Goal: Task Accomplishment & Management: Complete application form

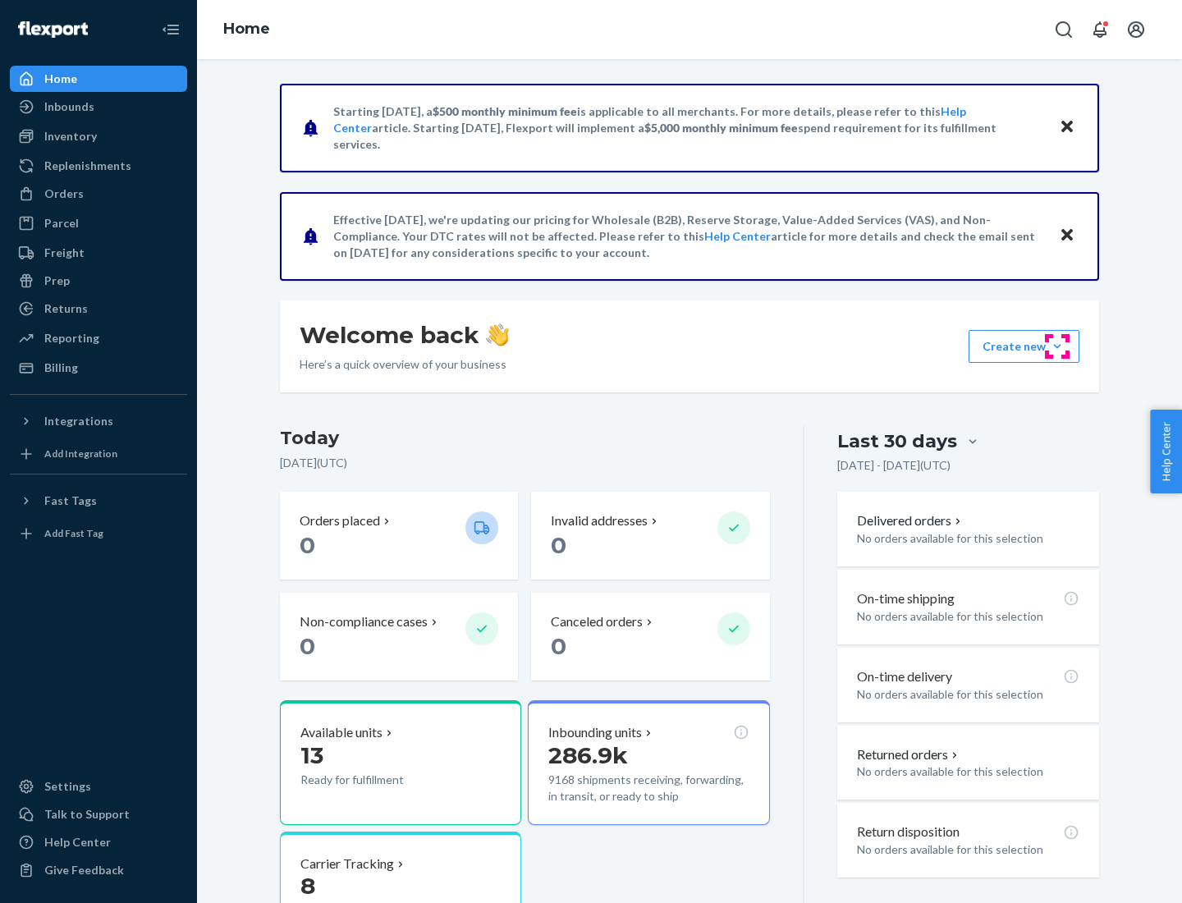
click at [1057, 346] on button "Create new Create new inbound Create new order Create new product" at bounding box center [1023, 346] width 111 height 33
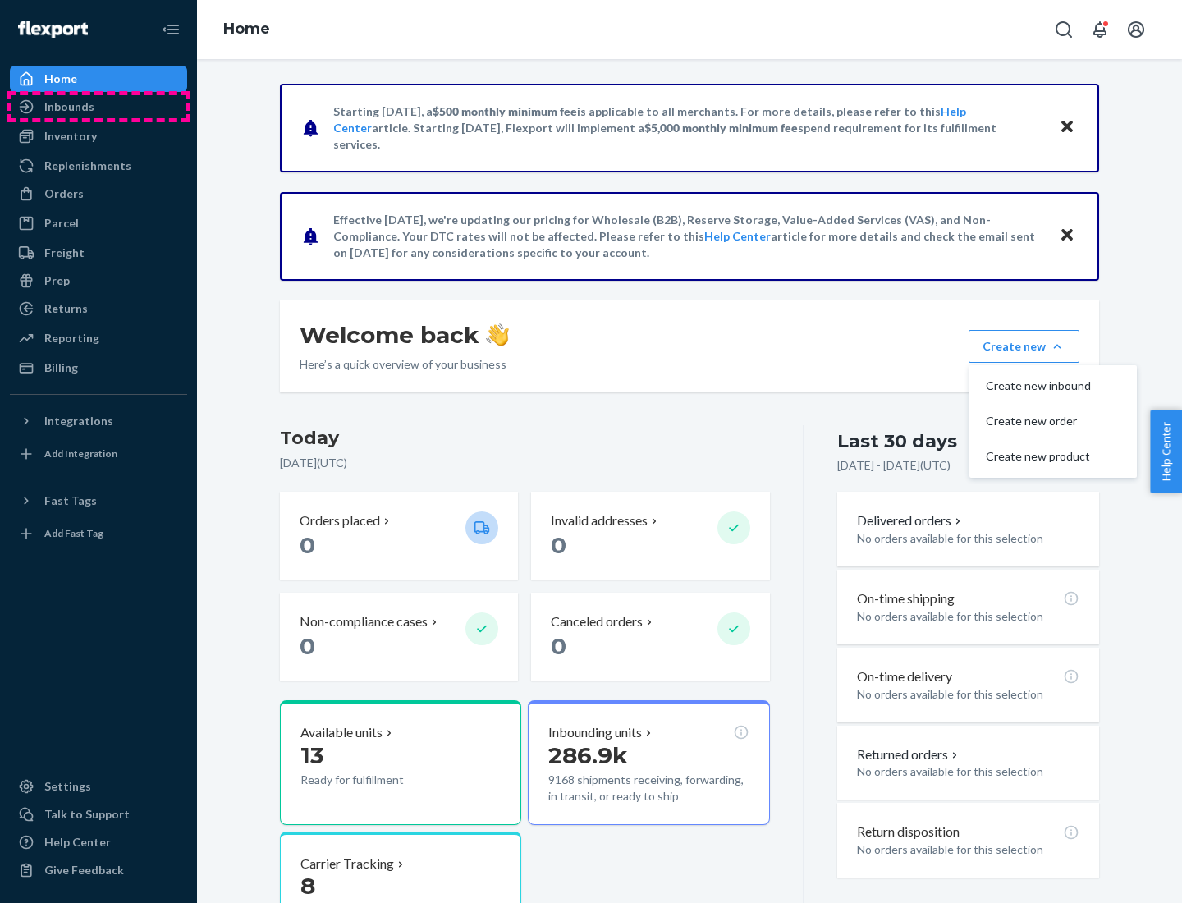
click at [98, 107] on div "Inbounds" at bounding box center [98, 106] width 174 height 23
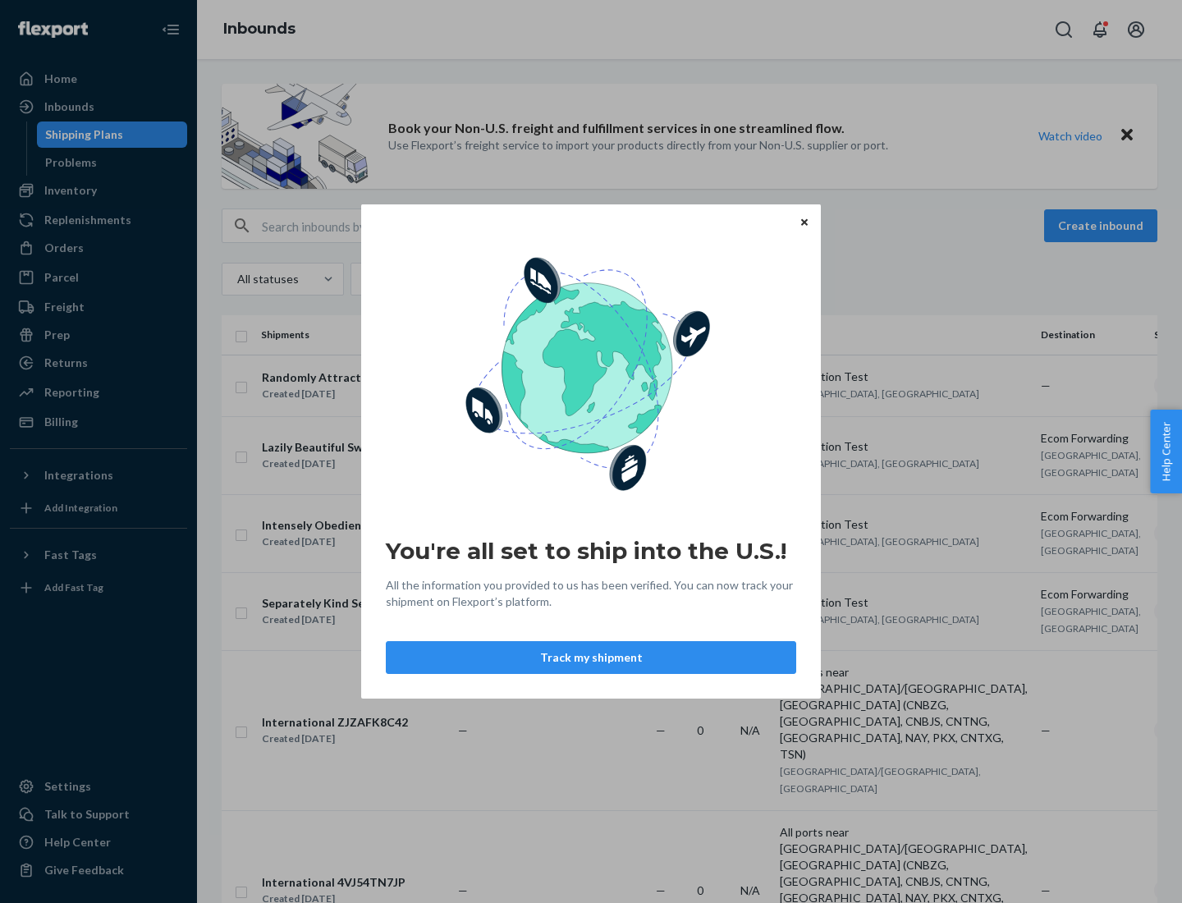
click at [98, 190] on div "You're all set to ship into the U.S.! All the information you provided to us ha…" at bounding box center [591, 451] width 1182 height 903
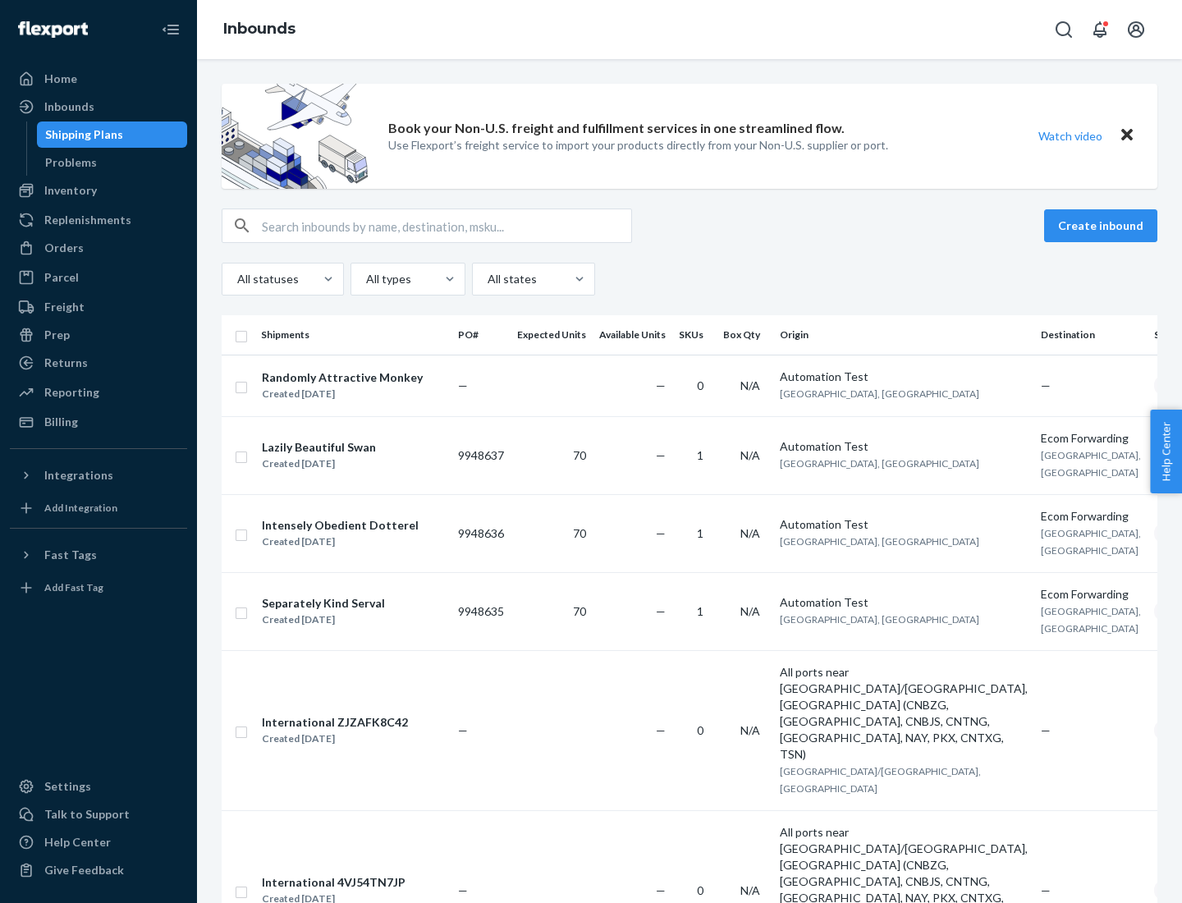
click at [689, 30] on div "Inbounds" at bounding box center [689, 29] width 985 height 59
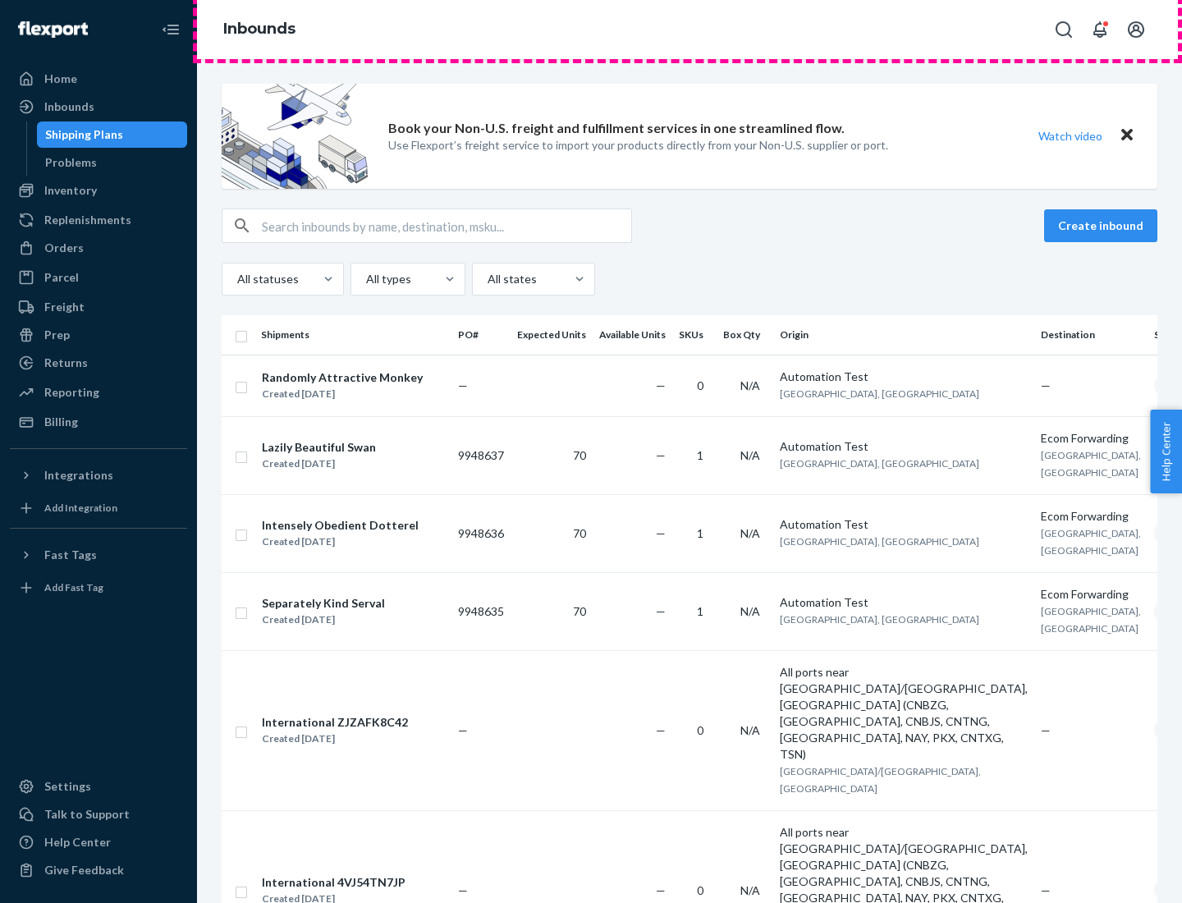
click at [689, 30] on div "Inbounds" at bounding box center [689, 29] width 985 height 59
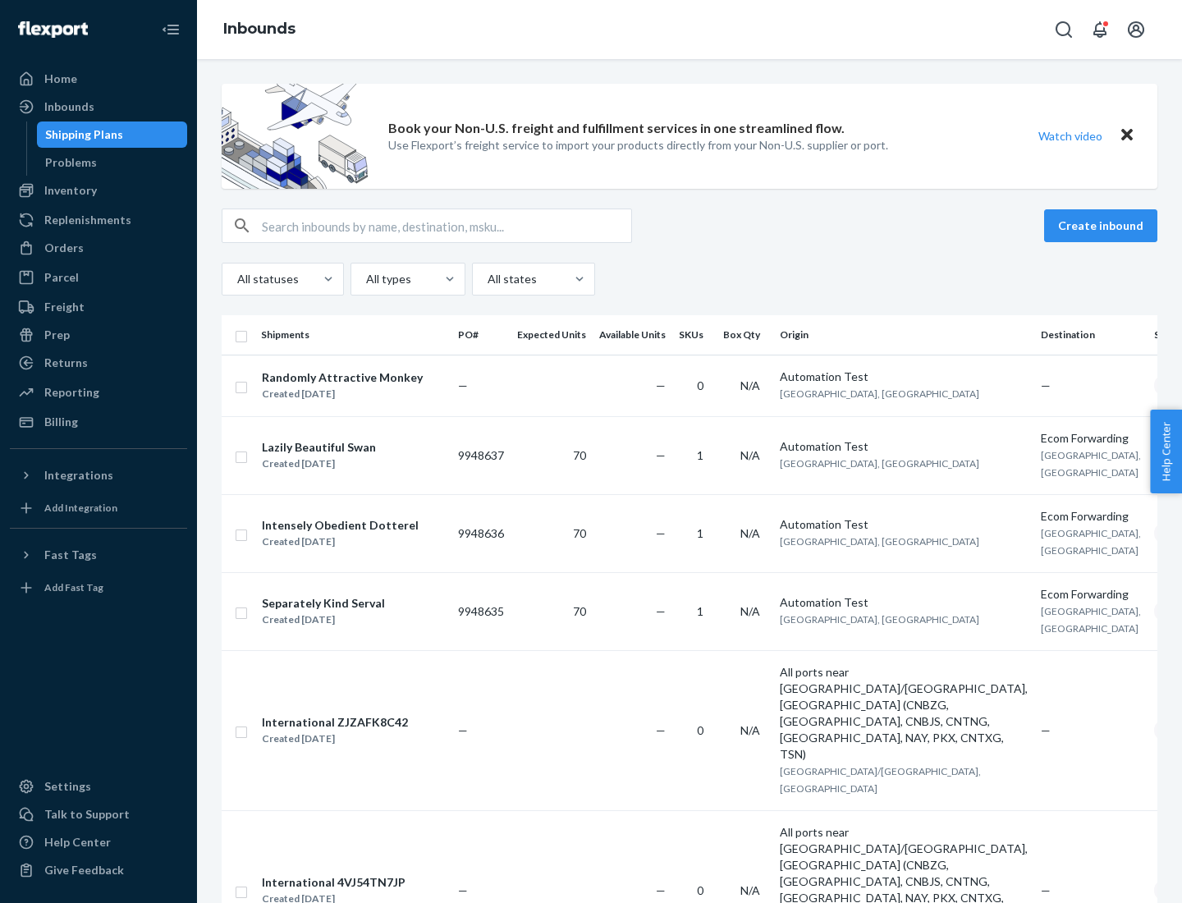
click at [689, 279] on div "All statuses All types All states" at bounding box center [689, 279] width 935 height 33
click at [81, 135] on div "Shipping Plans" at bounding box center [84, 134] width 78 height 16
click at [1103, 226] on button "Create inbound" at bounding box center [1100, 225] width 113 height 33
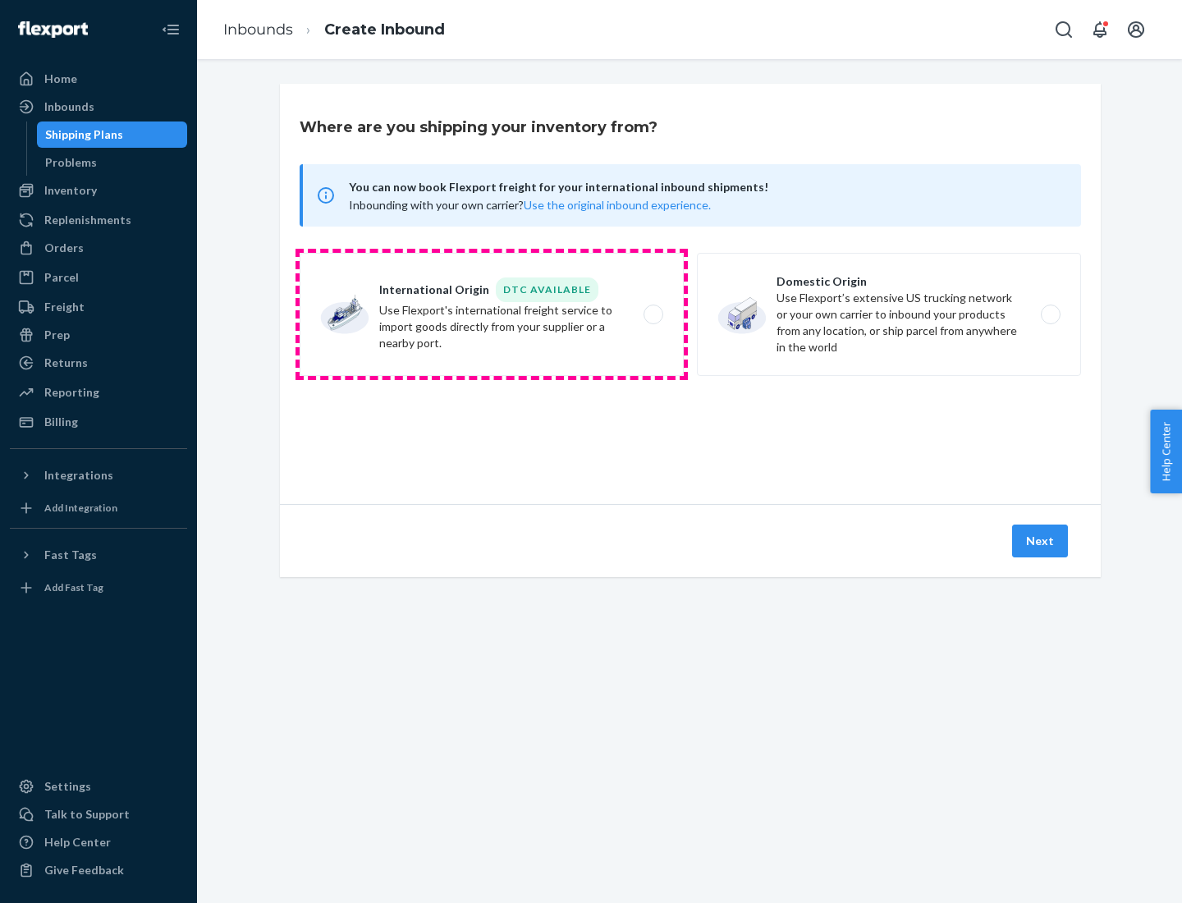
click at [492, 314] on label "International Origin DTC Available Use Flexport's international freight service…" at bounding box center [492, 314] width 384 height 123
click at [652, 314] on input "International Origin DTC Available Use Flexport's international freight service…" at bounding box center [657, 314] width 11 height 11
radio input "true"
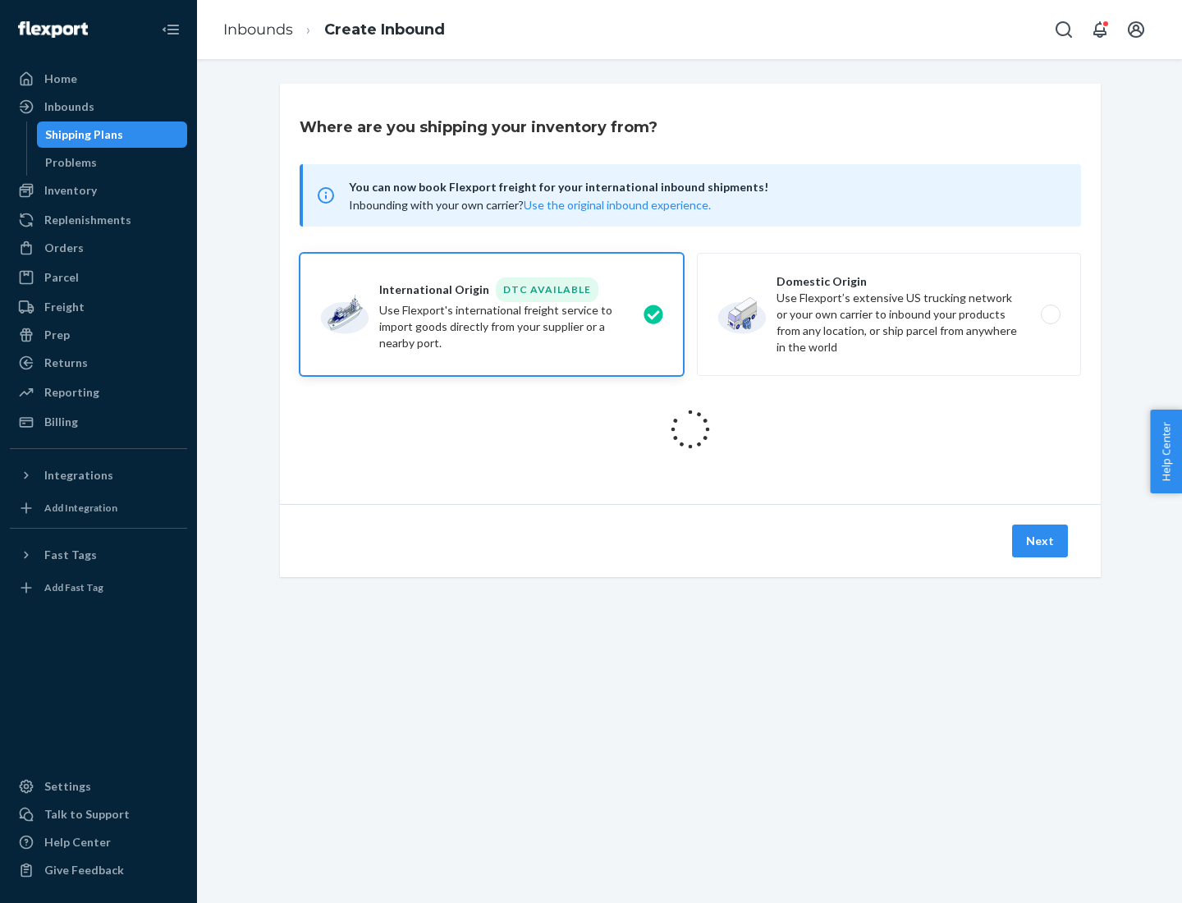
click at [690, 429] on icon at bounding box center [690, 429] width 46 height 46
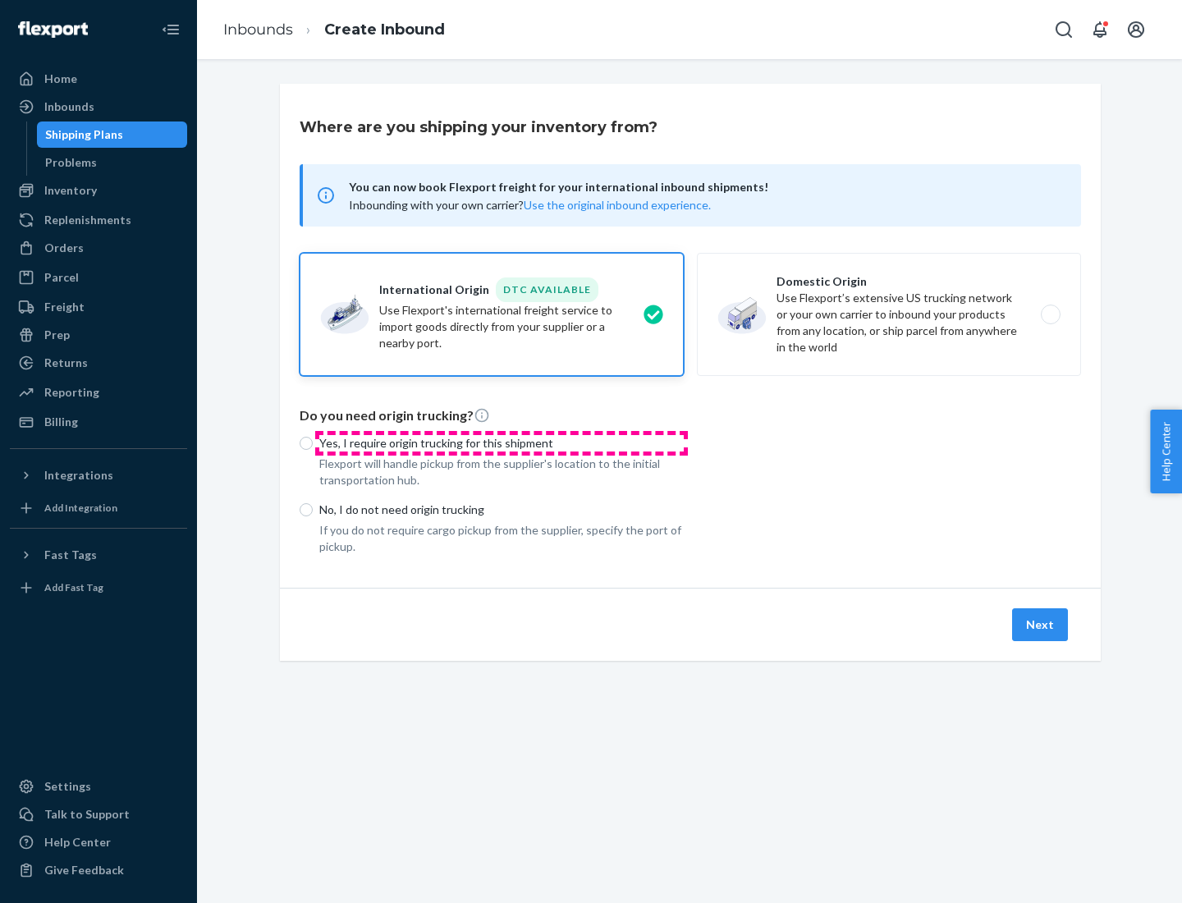
click at [501, 442] on p "Yes, I require origin trucking for this shipment" at bounding box center [501, 443] width 364 height 16
click at [313, 442] on input "Yes, I require origin trucking for this shipment" at bounding box center [306, 443] width 13 height 13
radio input "true"
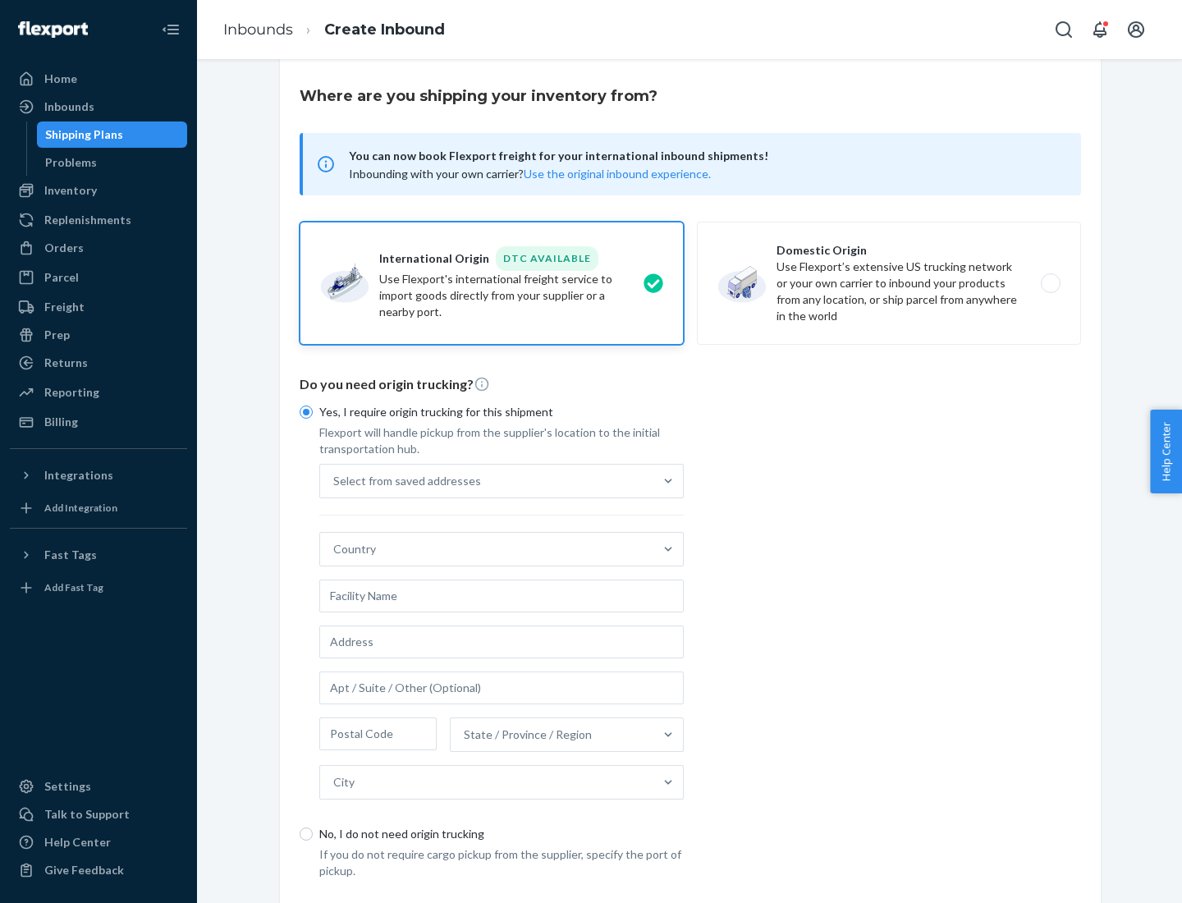
click at [487, 480] on div "Select from saved addresses" at bounding box center [486, 480] width 333 height 33
click at [335, 480] on input "Select from saved addresses" at bounding box center [334, 481] width 2 height 16
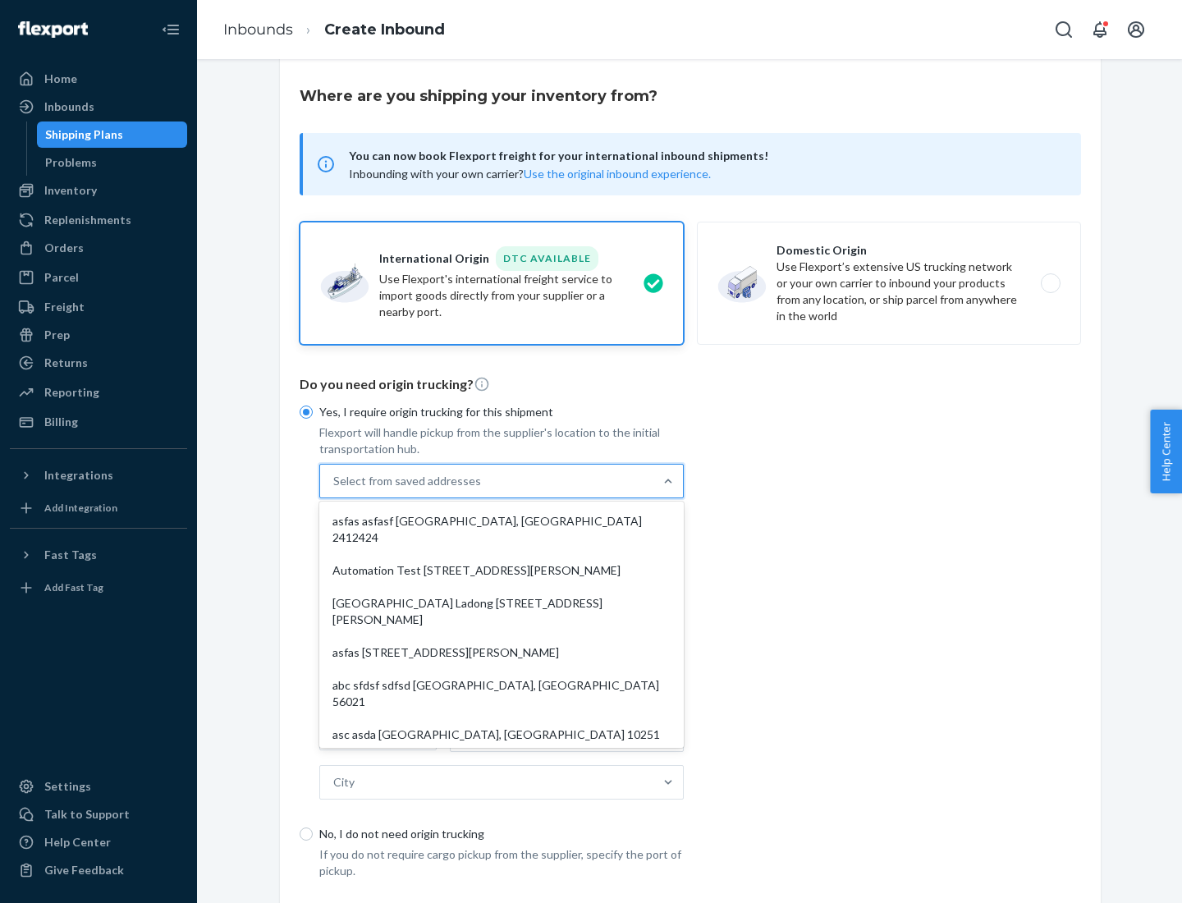
scroll to position [71, 0]
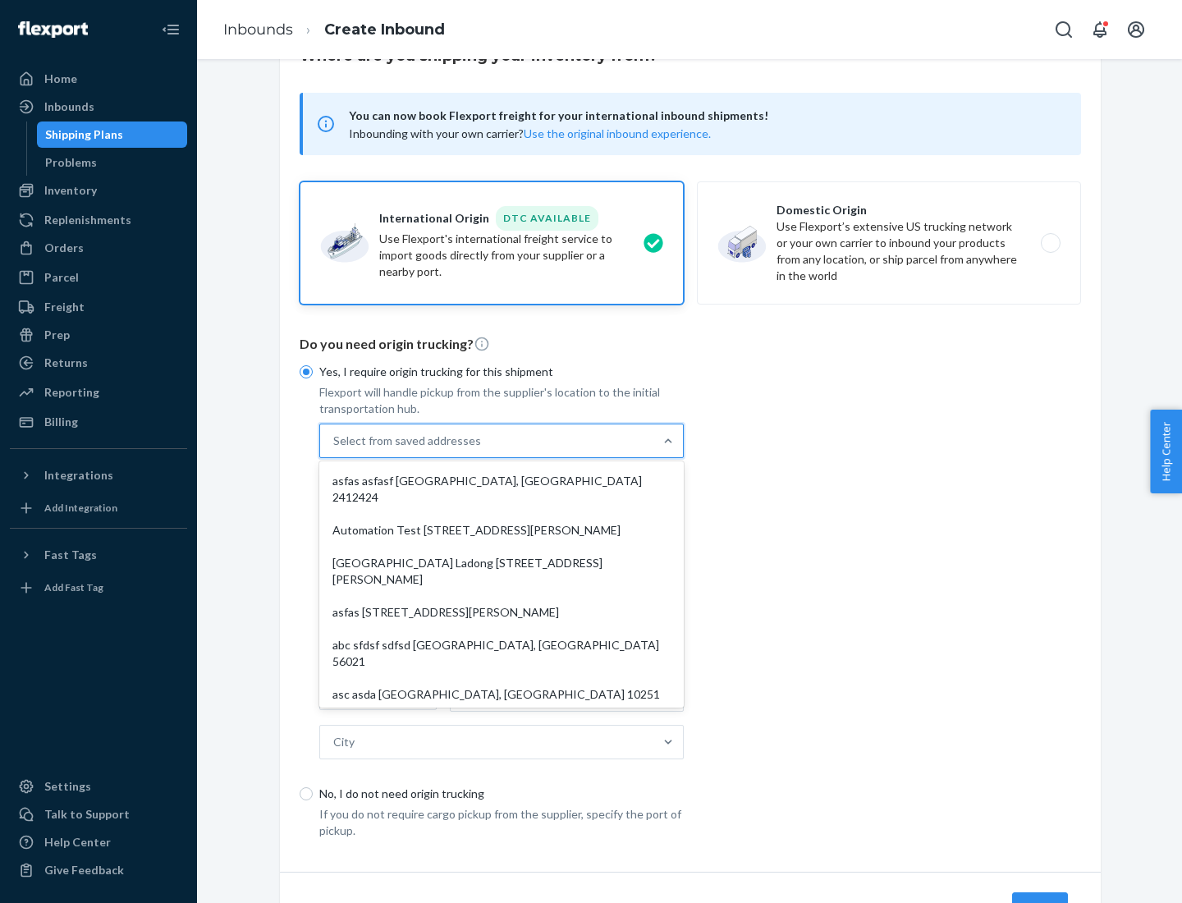
click at [501, 480] on div "asfas asfasf [GEOGRAPHIC_DATA], [GEOGRAPHIC_DATA] 2412424" at bounding box center [501, 488] width 358 height 49
click at [335, 449] on input "option asfas asfasf [GEOGRAPHIC_DATA], [GEOGRAPHIC_DATA] 2412424 focused, 1 of …" at bounding box center [334, 440] width 2 height 16
type input "asfas"
type input "asfasf"
type input "2412424"
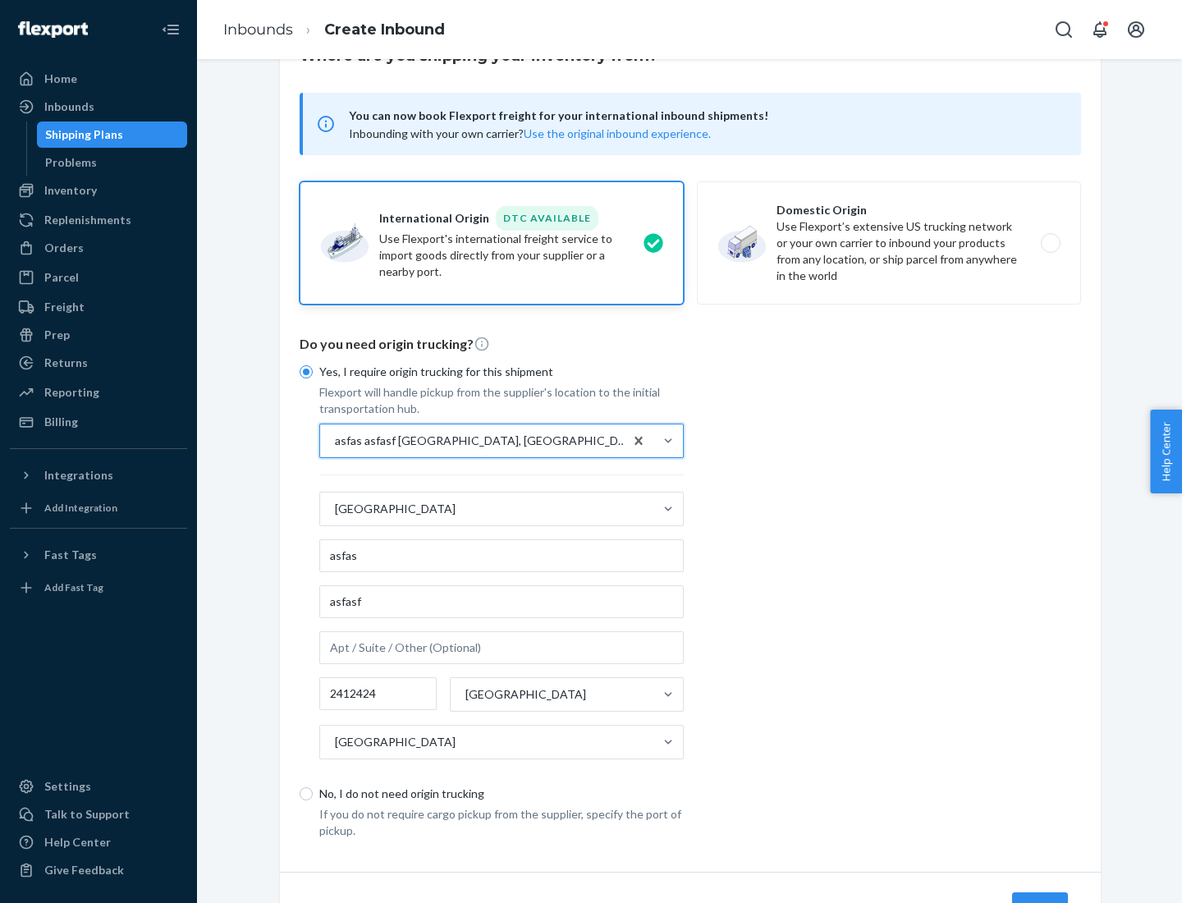
scroll to position [153, 0]
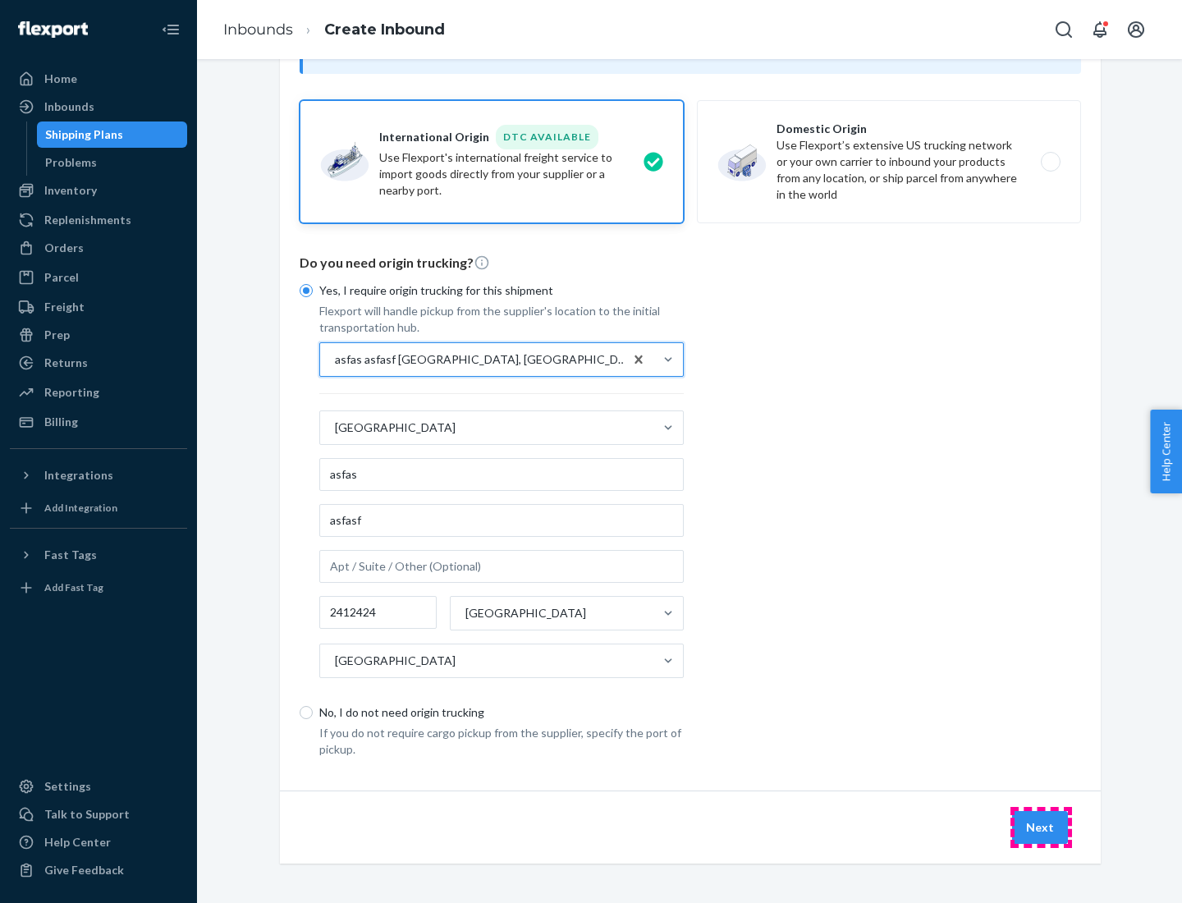
click at [1041, 826] on button "Next" at bounding box center [1040, 827] width 56 height 33
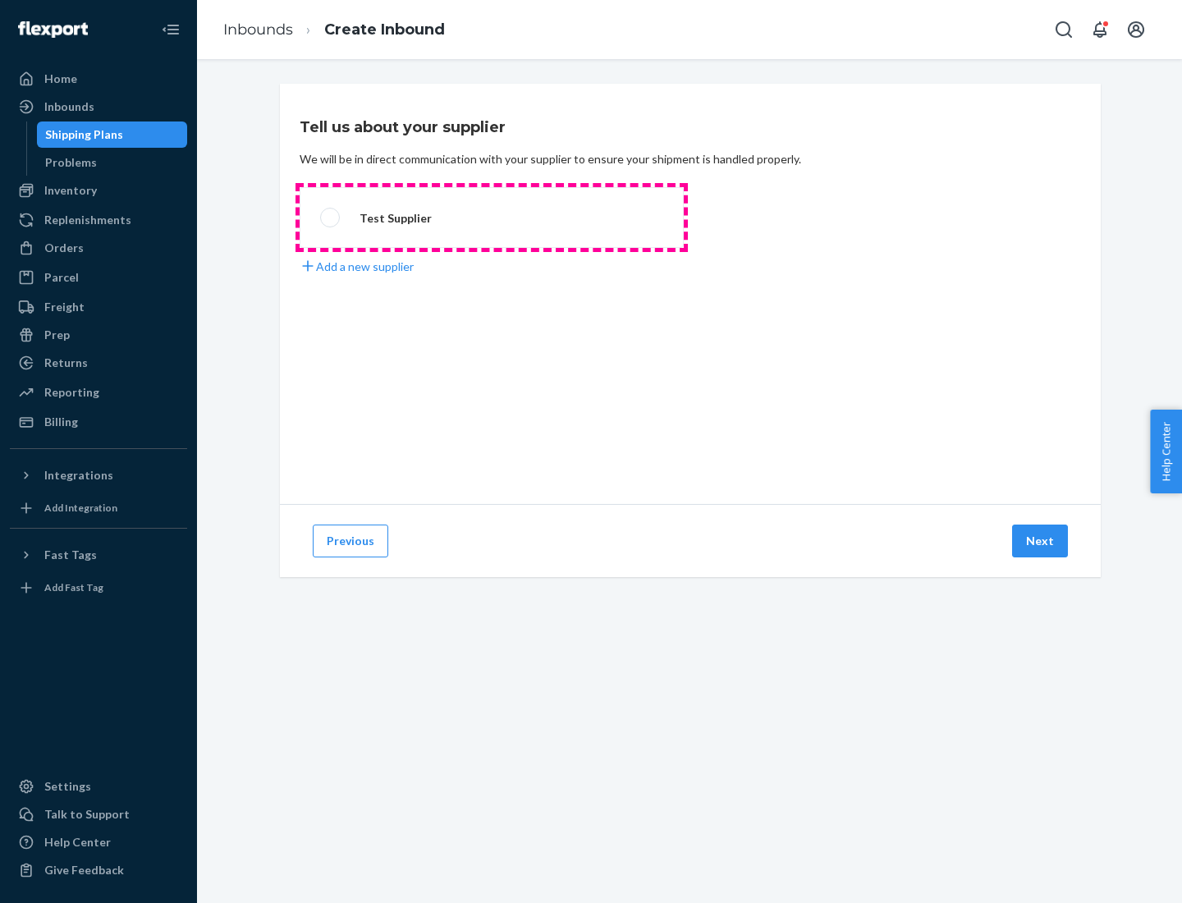
click at [492, 217] on label "Test Supplier" at bounding box center [492, 217] width 384 height 61
click at [331, 217] on input "Test Supplier" at bounding box center [325, 218] width 11 height 11
radio input "true"
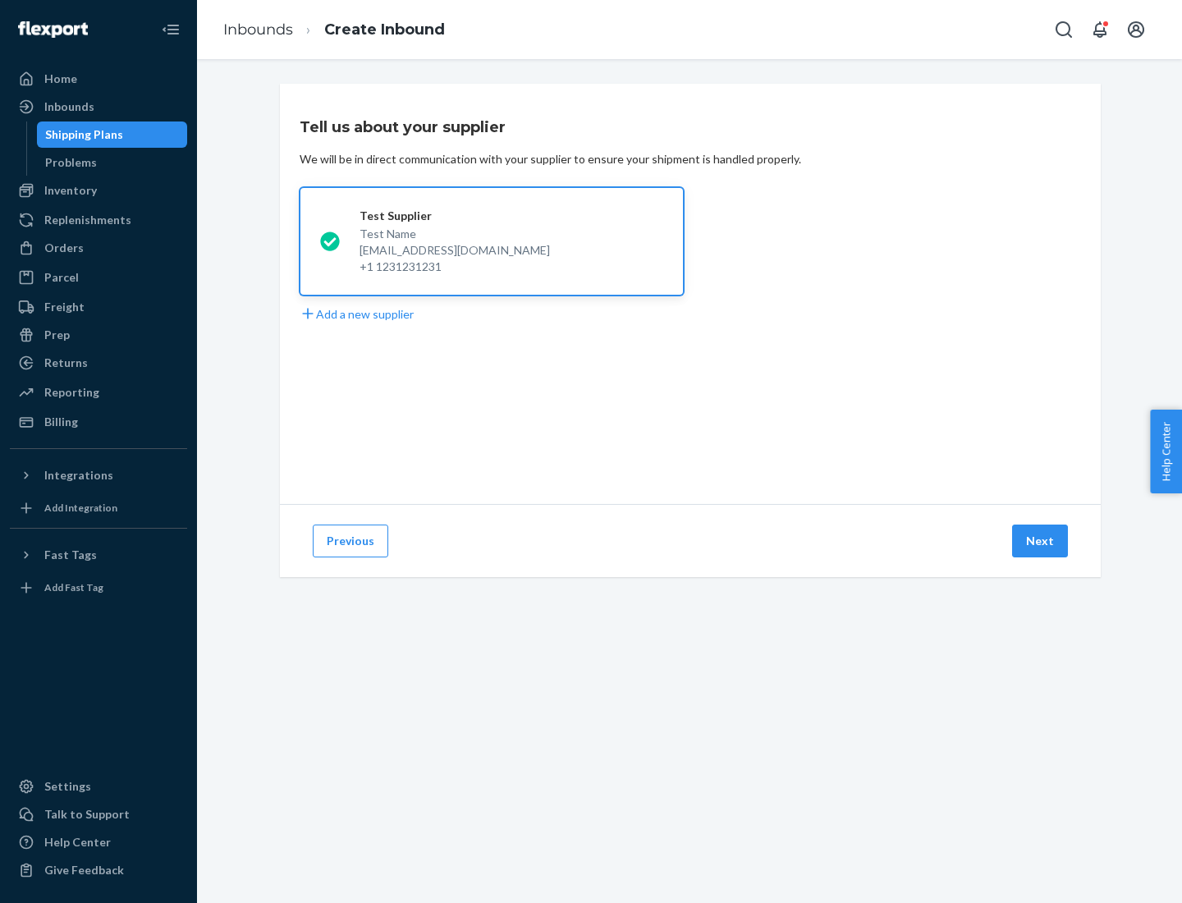
click at [1041, 541] on button "Next" at bounding box center [1040, 540] width 56 height 33
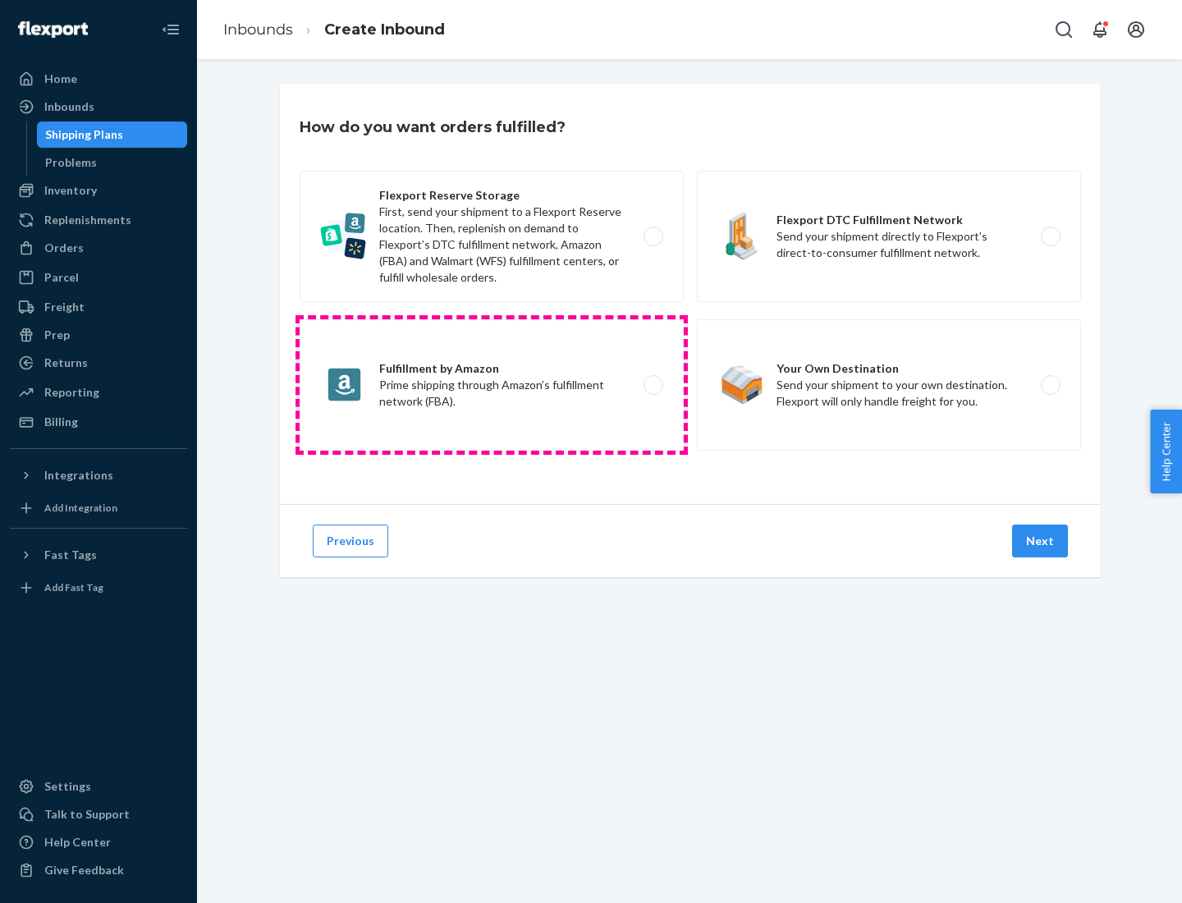
click at [492, 385] on label "Fulfillment by Amazon Prime shipping through Amazon’s fulfillment network (FBA)." at bounding box center [492, 384] width 384 height 131
click at [652, 385] on input "Fulfillment by Amazon Prime shipping through Amazon’s fulfillment network (FBA)." at bounding box center [657, 385] width 11 height 11
radio input "true"
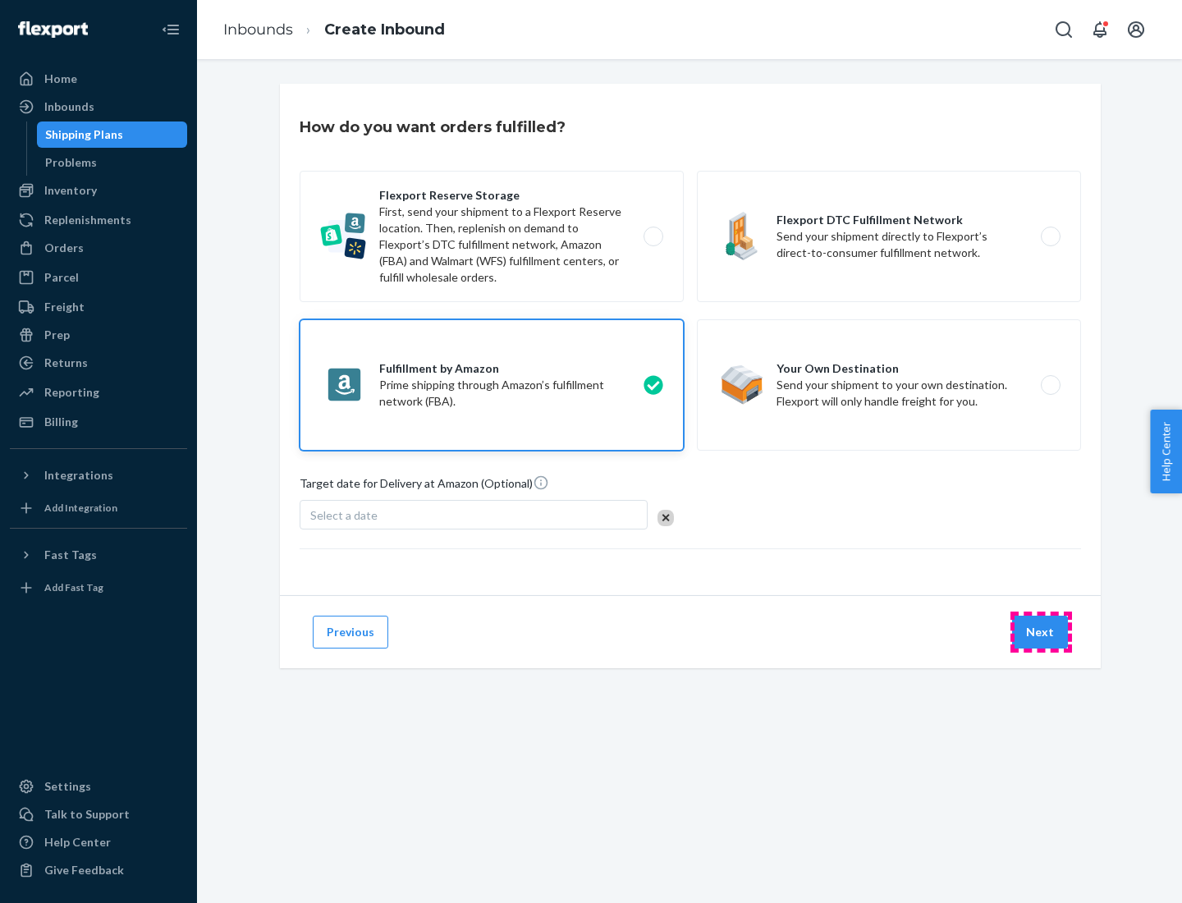
click at [1041, 632] on button "Next" at bounding box center [1040, 631] width 56 height 33
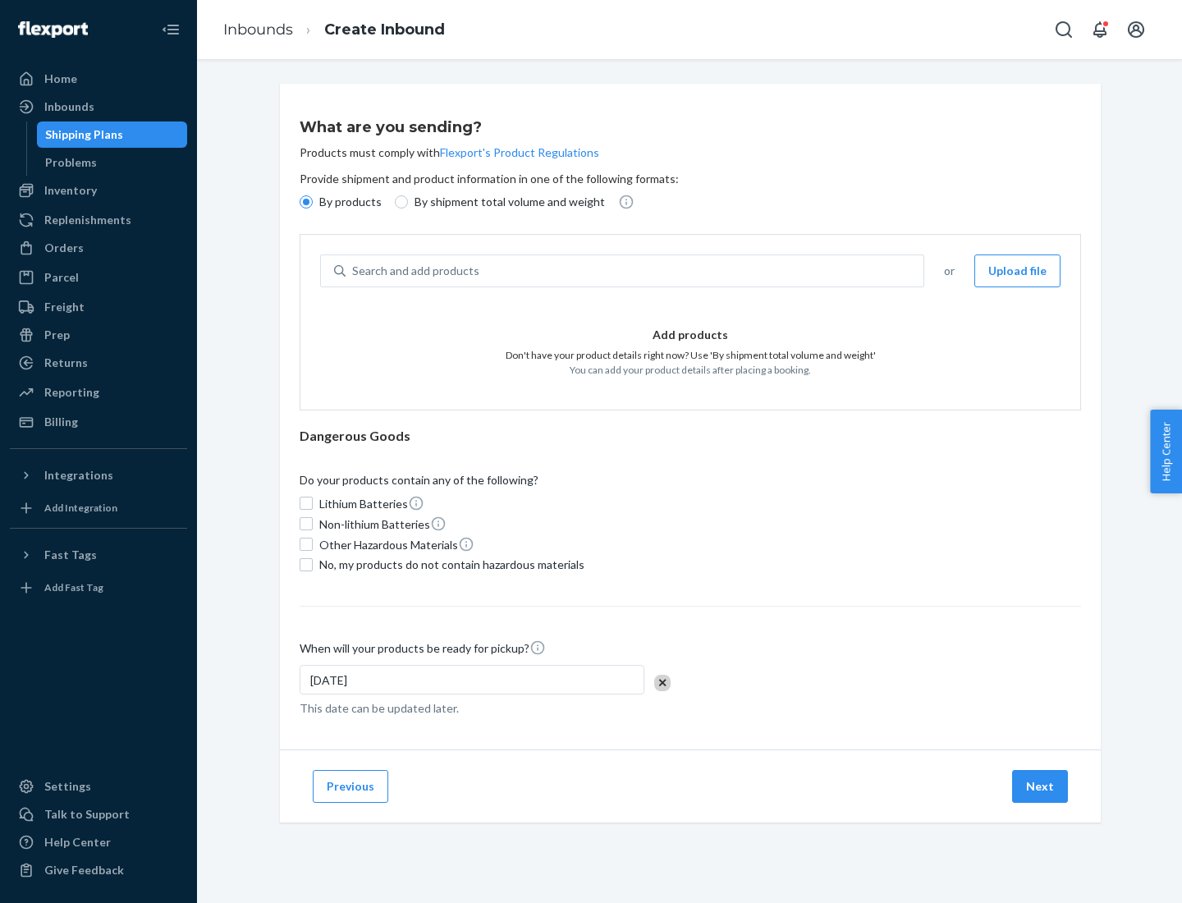
click at [505, 202] on p "By shipment total volume and weight" at bounding box center [509, 202] width 190 height 16
click at [408, 202] on input "By shipment total volume and weight" at bounding box center [401, 201] width 13 height 13
radio input "true"
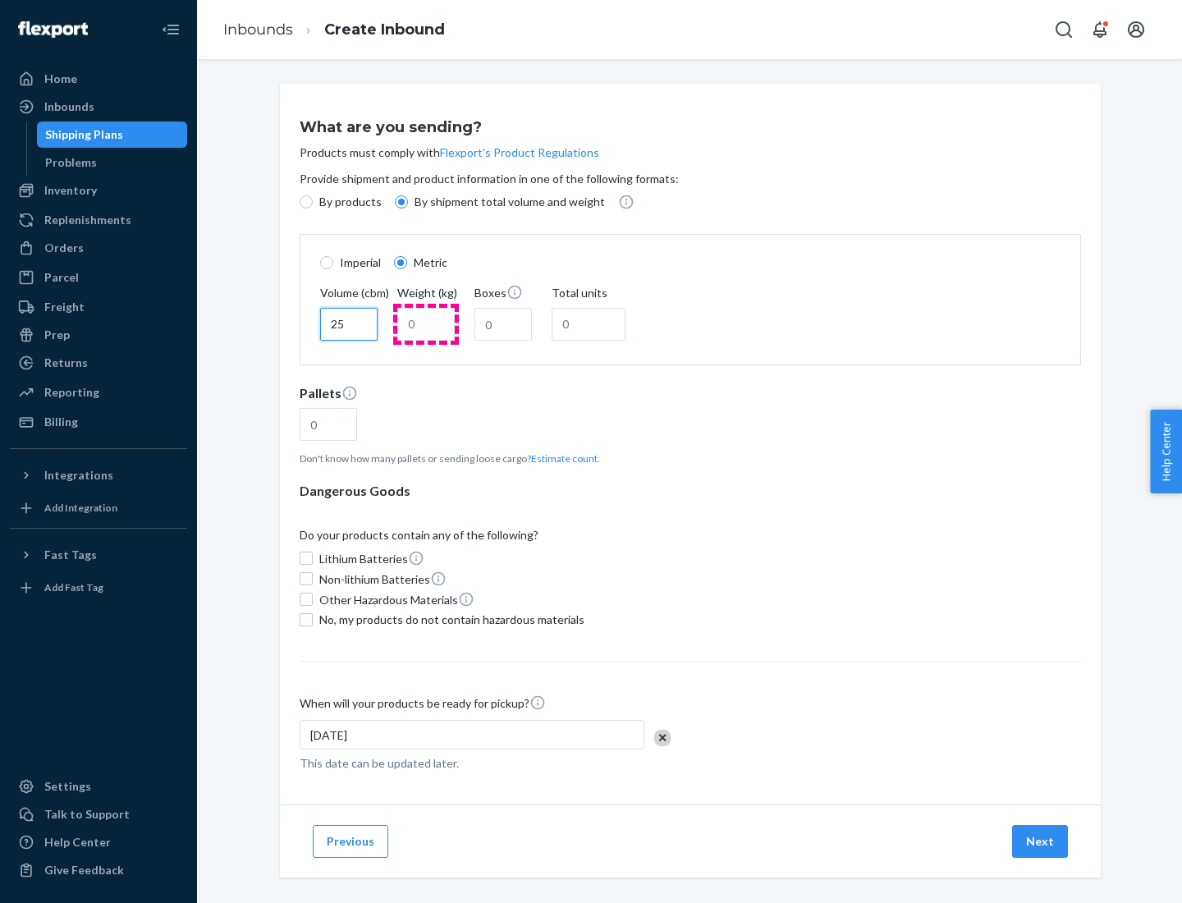
type input "25"
type input "100"
type input "50"
type input "500"
click at [560, 458] on button "Estimate count" at bounding box center [564, 458] width 66 height 14
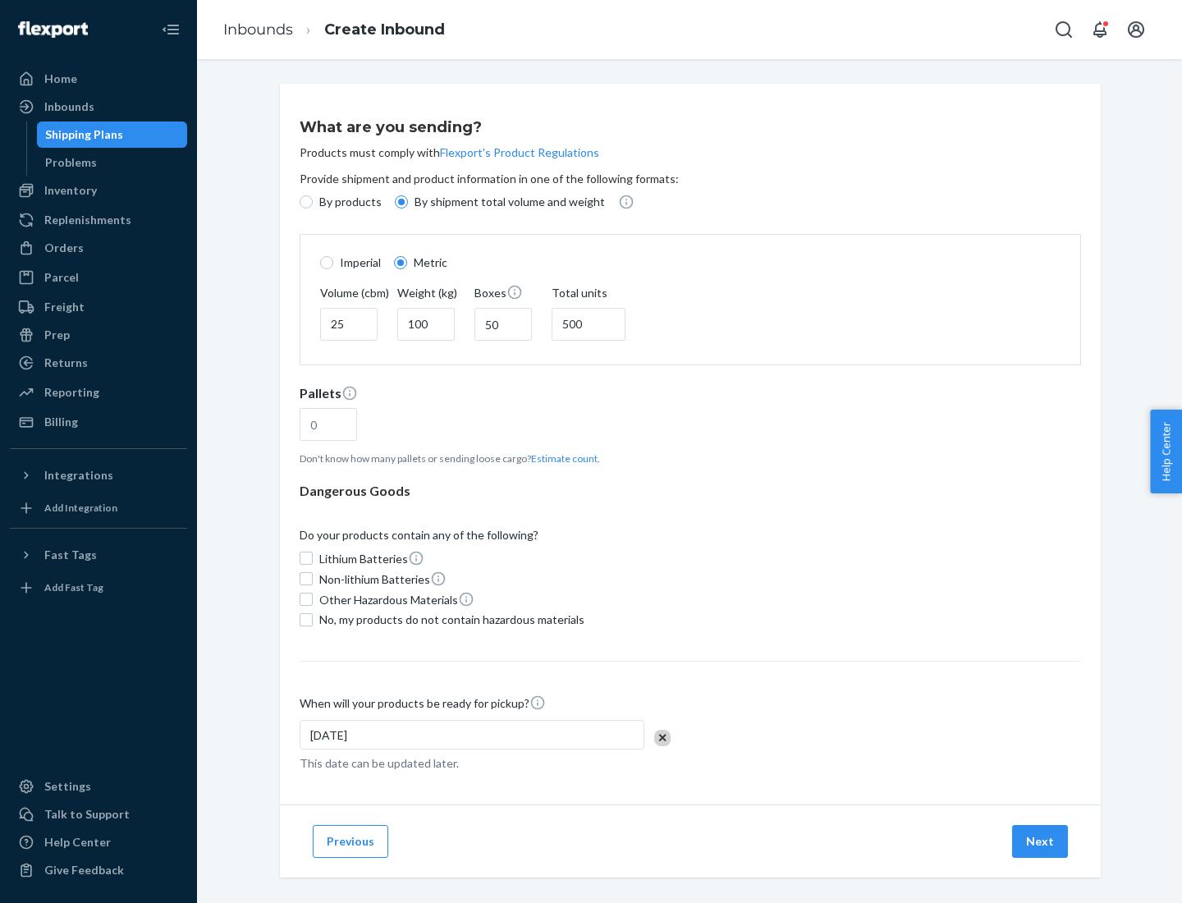
type input "16"
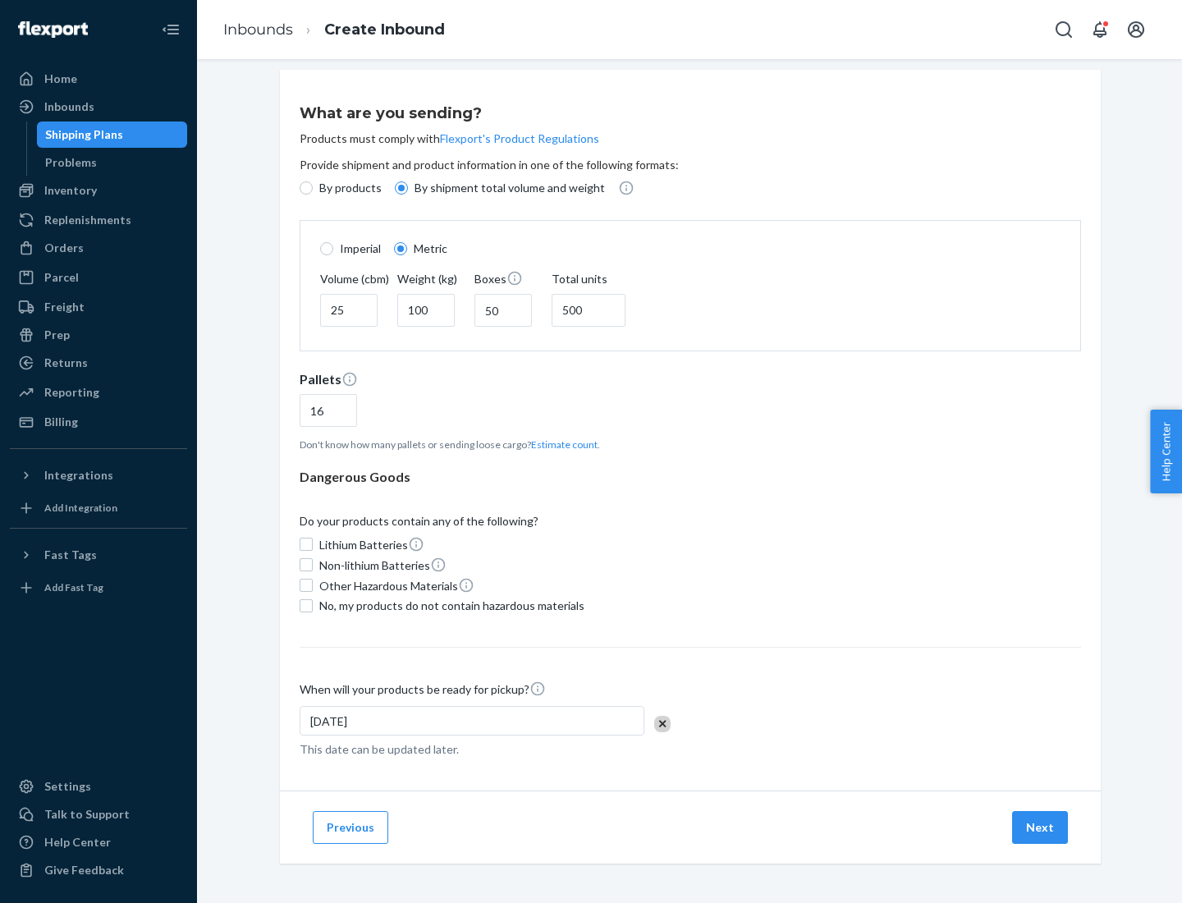
click at [449, 605] on span "No, my products do not contain hazardous materials" at bounding box center [451, 605] width 265 height 16
click at [313, 605] on input "No, my products do not contain hazardous materials" at bounding box center [306, 605] width 13 height 13
checkbox input "true"
click at [1041, 826] on button "Next" at bounding box center [1040, 827] width 56 height 33
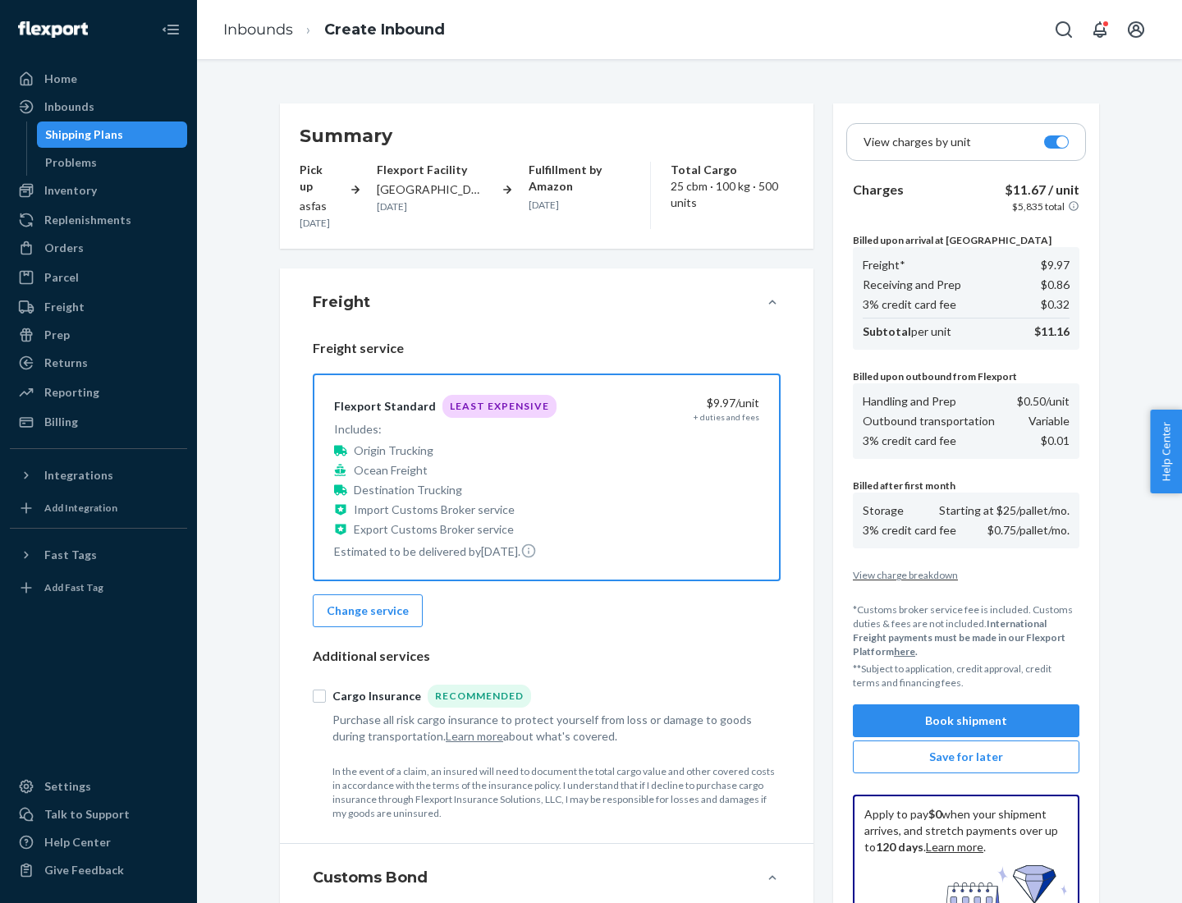
scroll to position [240, 0]
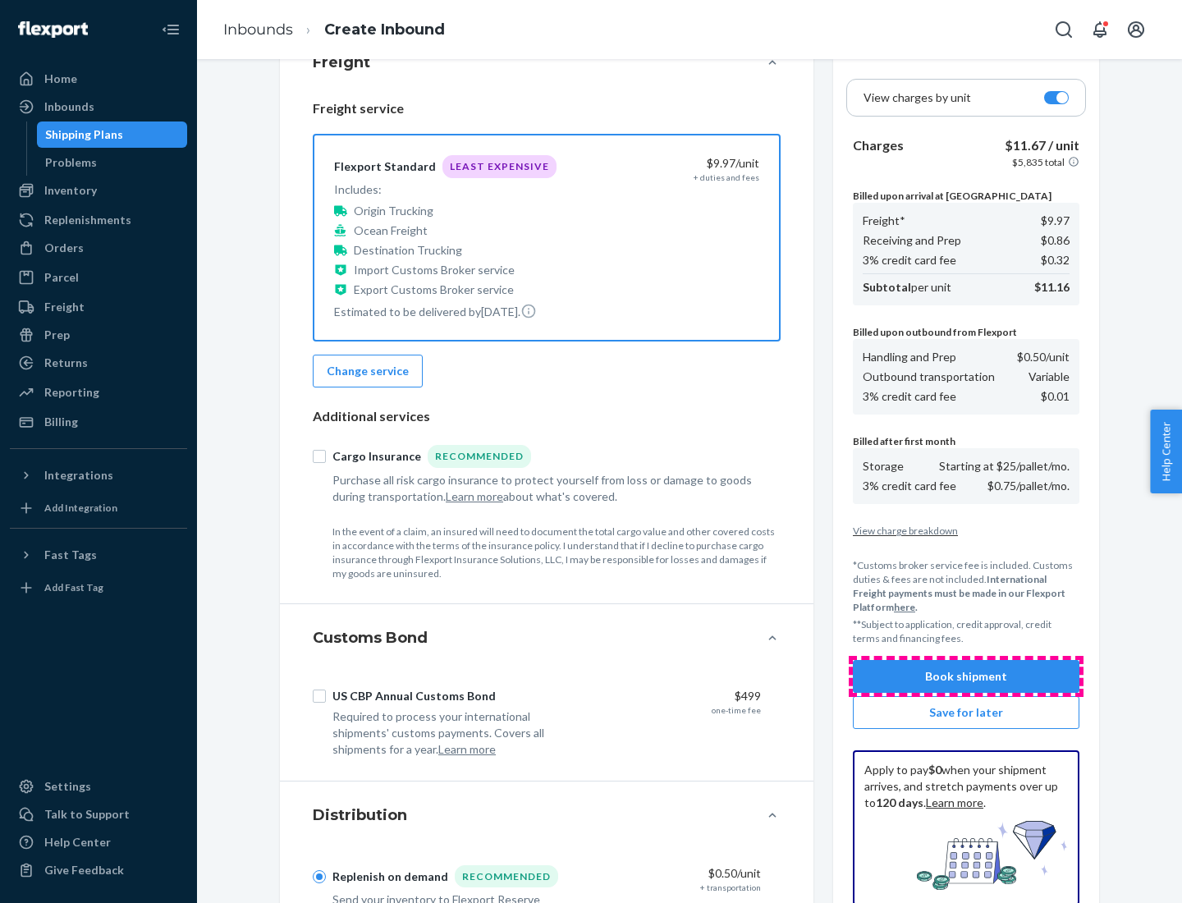
click at [966, 676] on button "Book shipment" at bounding box center [966, 676] width 226 height 33
